Goal: Feedback & Contribution: Leave review/rating

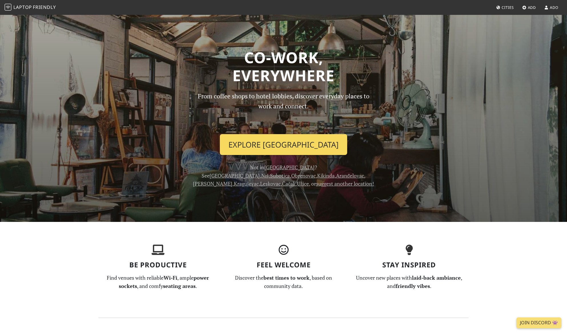
click at [259, 155] on link "Explore Belgrade" at bounding box center [283, 144] width 127 height 21
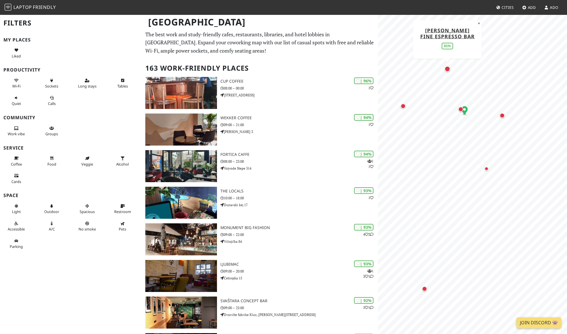
click at [446, 73] on div "Map marker" at bounding box center [448, 69] width 8 height 8
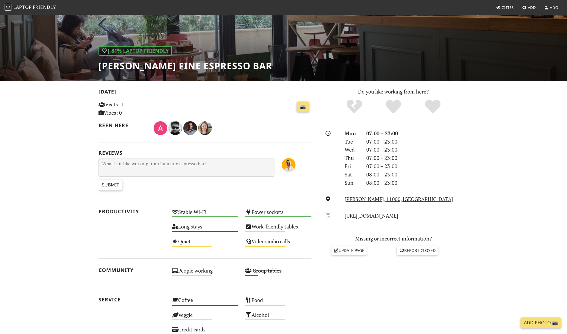
scroll to position [78, 0]
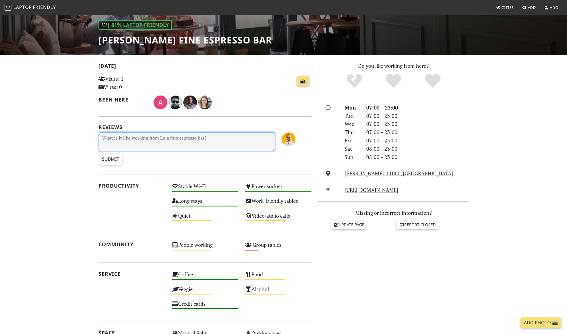
click at [178, 151] on textarea at bounding box center [187, 141] width 176 height 19
type textarea "It has great coffee, but tables are too few and not that many power sockets. Go…"
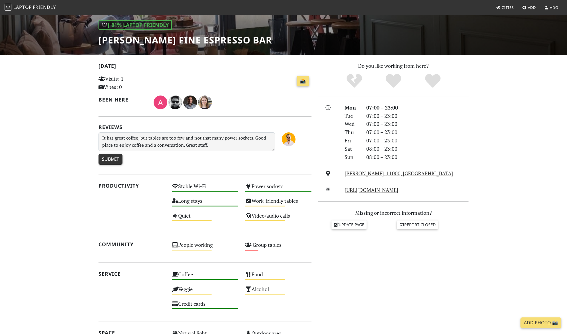
click at [112, 165] on input "Submit" at bounding box center [111, 159] width 24 height 11
type input "Create Review"
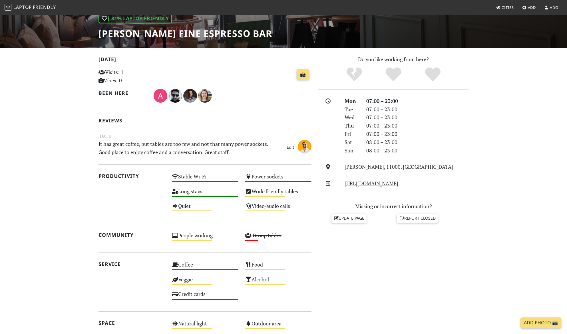
scroll to position [85, 0]
click at [393, 82] on icon "Yes" at bounding box center [393, 74] width 15 height 15
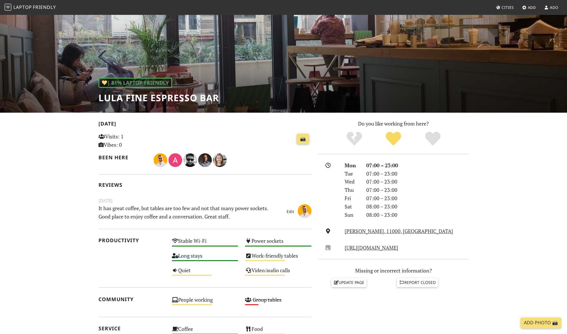
scroll to position [25, 0]
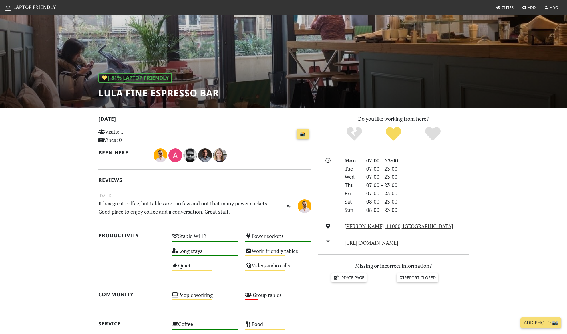
click at [47, 9] on span "Friendly" at bounding box center [44, 7] width 23 height 6
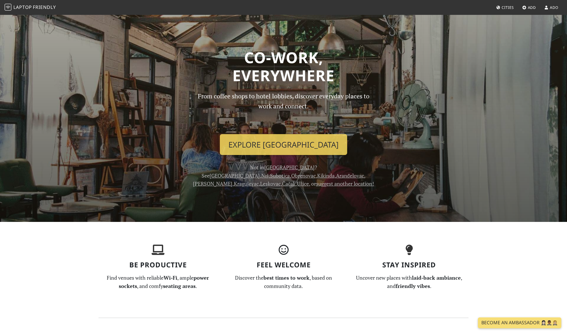
scroll to position [70, 0]
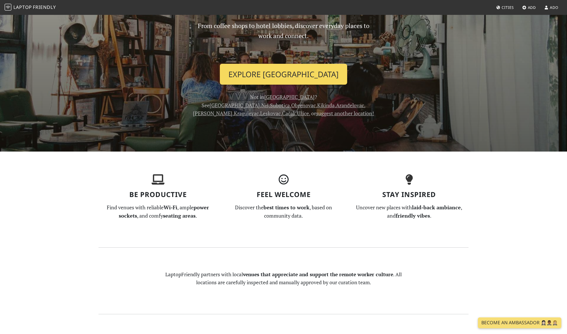
click at [297, 85] on link "Explore Belgrade" at bounding box center [283, 74] width 127 height 21
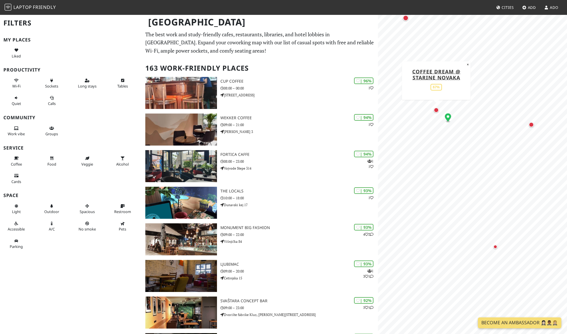
click at [438, 113] on div "Map marker" at bounding box center [436, 109] width 5 height 5
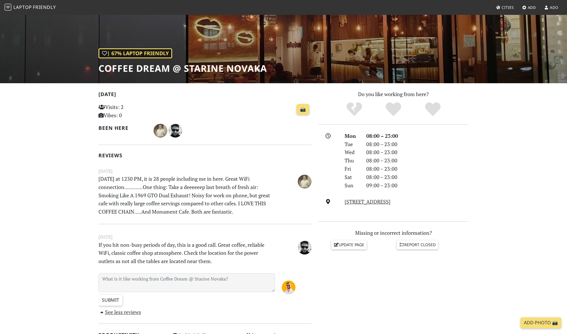
scroll to position [72, 0]
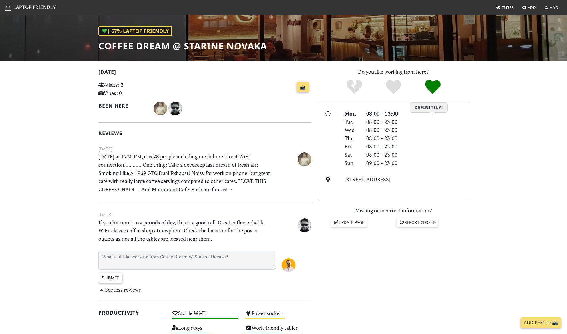
click at [431, 95] on icon "Definitely!" at bounding box center [432, 86] width 15 height 15
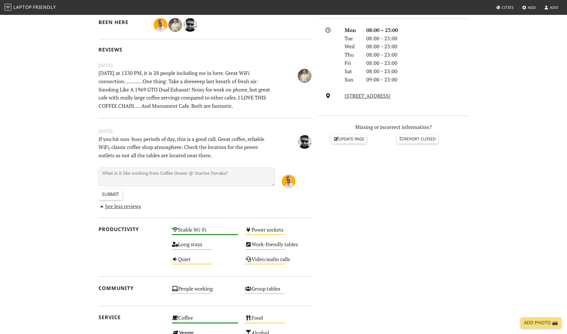
scroll to position [180, 0]
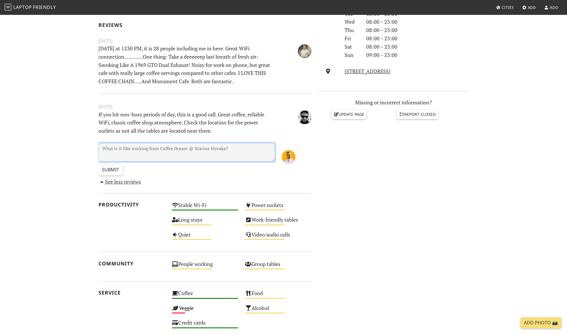
click at [232, 161] on textarea at bounding box center [187, 152] width 176 height 19
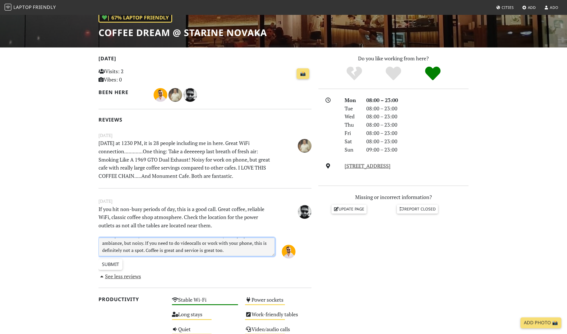
scroll to position [242, 0]
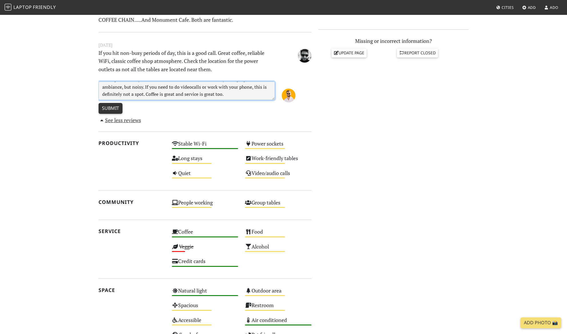
type textarea "Great place. Plenty of tables and several outlets to connect your laptop. Great…"
click at [121, 114] on input "Submit" at bounding box center [111, 108] width 24 height 11
type input "Create Review"
